Goal: Find specific page/section: Find specific page/section

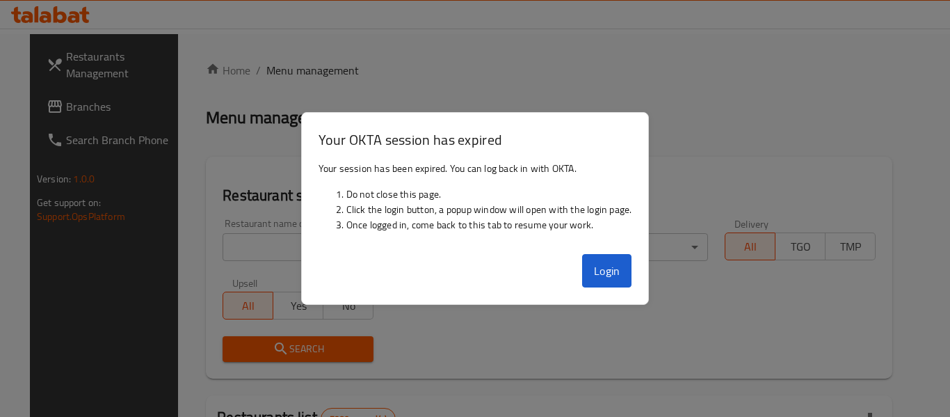
drag, startPoint x: 0, startPoint y: 0, endPoint x: 608, endPoint y: 262, distance: 661.8
click at [608, 262] on button "Login" at bounding box center [607, 270] width 50 height 33
click at [620, 269] on button "Login" at bounding box center [607, 270] width 50 height 33
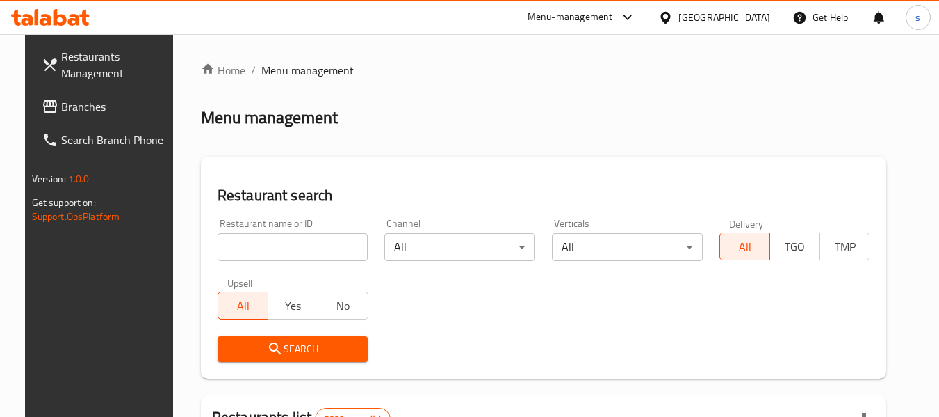
click at [679, 24] on div at bounding box center [668, 17] width 20 height 15
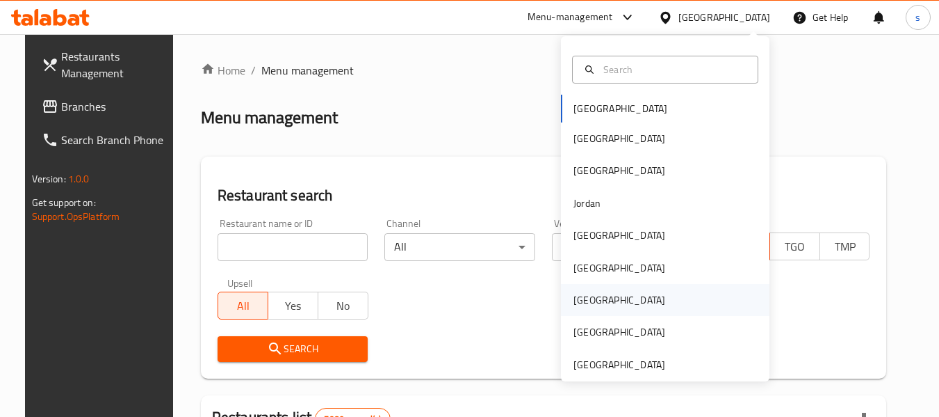
click at [590, 300] on div "[GEOGRAPHIC_DATA]" at bounding box center [620, 300] width 114 height 32
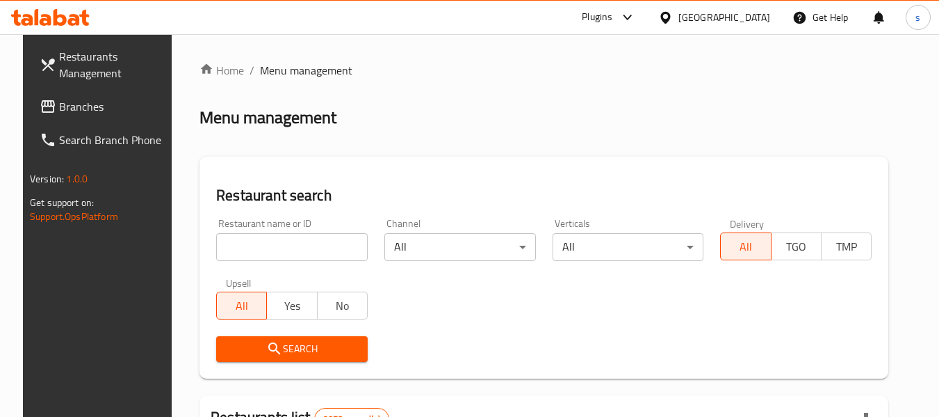
click at [76, 106] on span "Branches" at bounding box center [114, 106] width 110 height 17
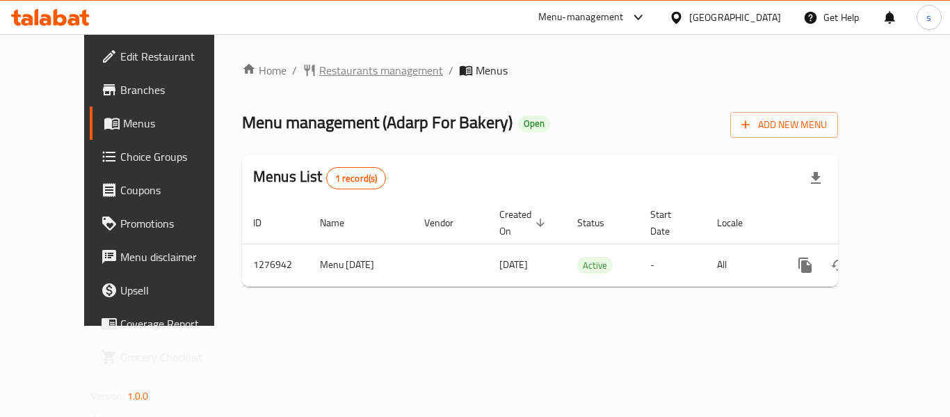
click at [319, 71] on span "Restaurants management" at bounding box center [381, 70] width 124 height 17
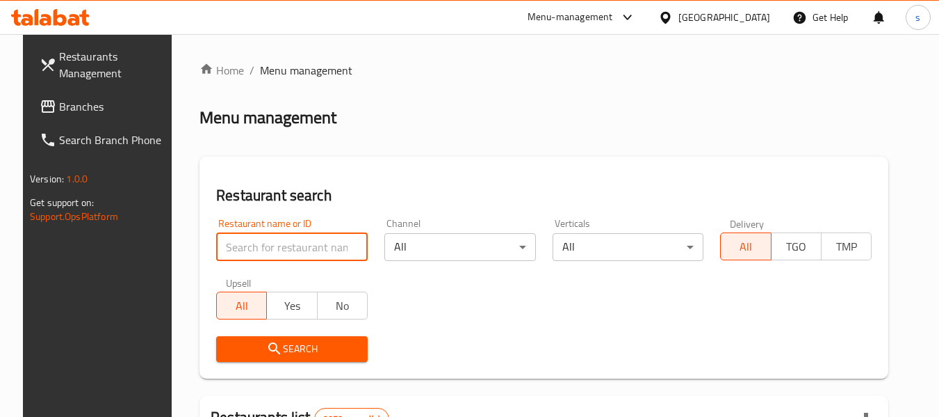
click at [261, 252] on input "search" at bounding box center [292, 247] width 152 height 28
paste input "692220"
type input "692220"
click button "Search" at bounding box center [292, 349] width 152 height 26
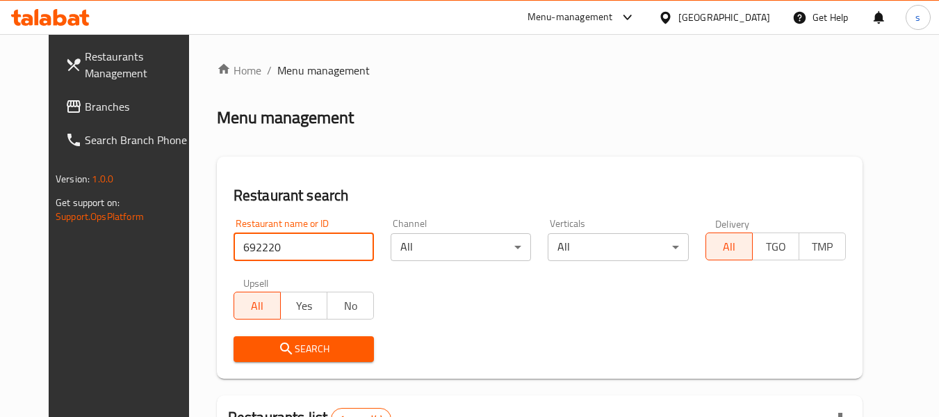
click at [670, 18] on icon at bounding box center [666, 17] width 10 height 12
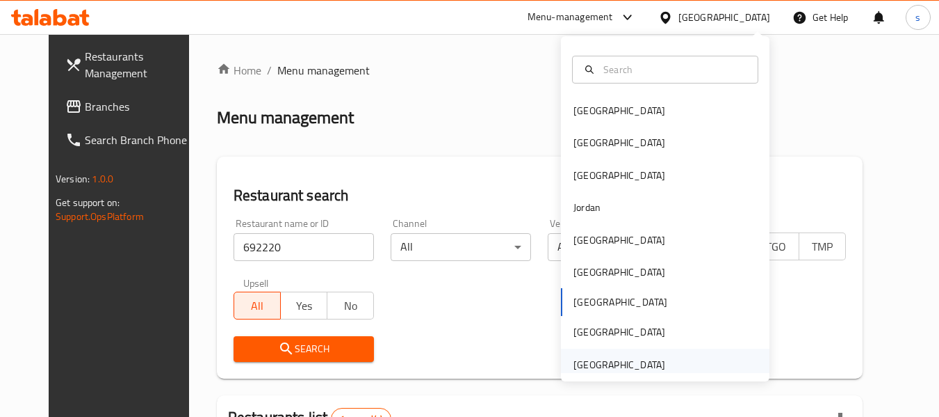
click at [613, 362] on div "[GEOGRAPHIC_DATA]" at bounding box center [620, 364] width 92 height 15
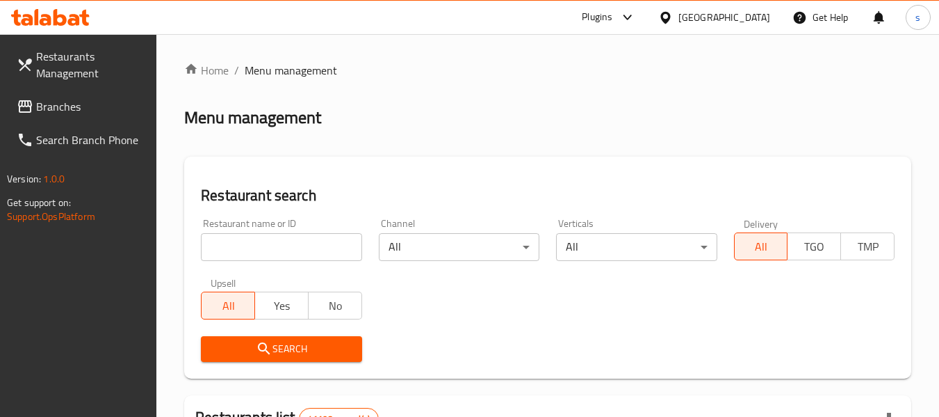
click at [66, 106] on span "Branches" at bounding box center [91, 106] width 110 height 17
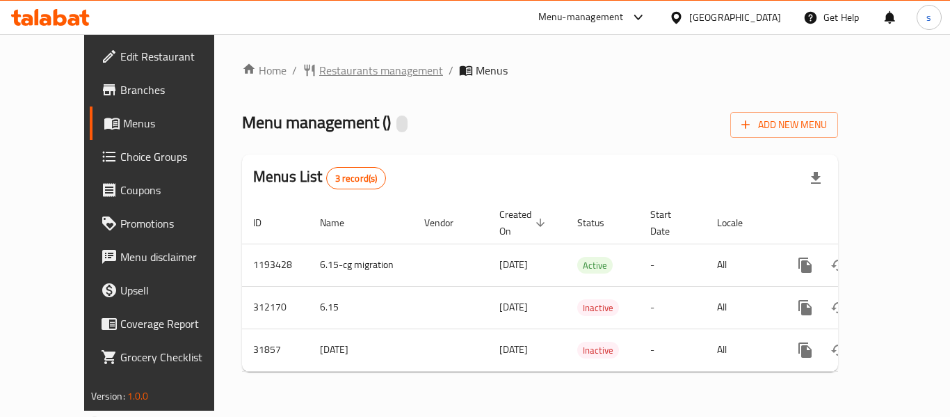
click at [319, 72] on span "Restaurants management" at bounding box center [381, 70] width 124 height 17
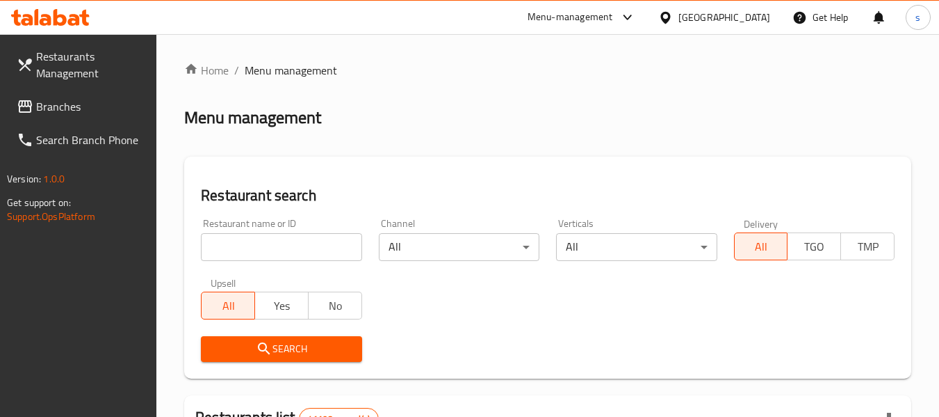
click at [262, 250] on input "search" at bounding box center [281, 247] width 161 height 28
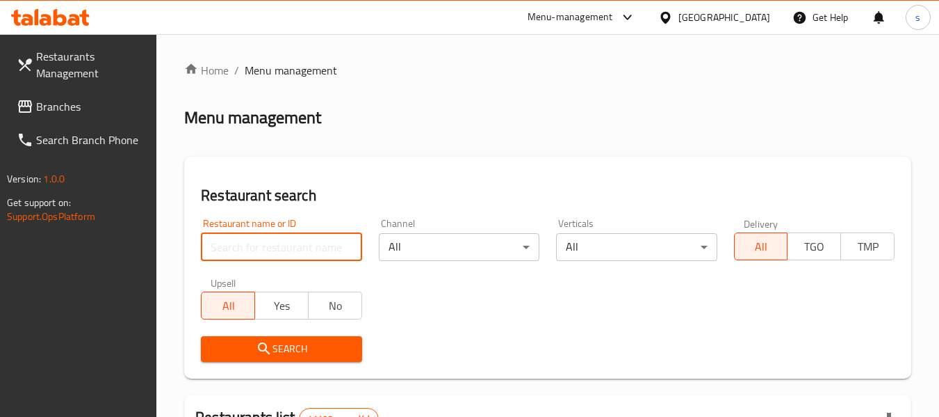
paste input "16335"
type input "16335"
click button "Search" at bounding box center [281, 349] width 161 height 26
